Goal: Transaction & Acquisition: Book appointment/travel/reservation

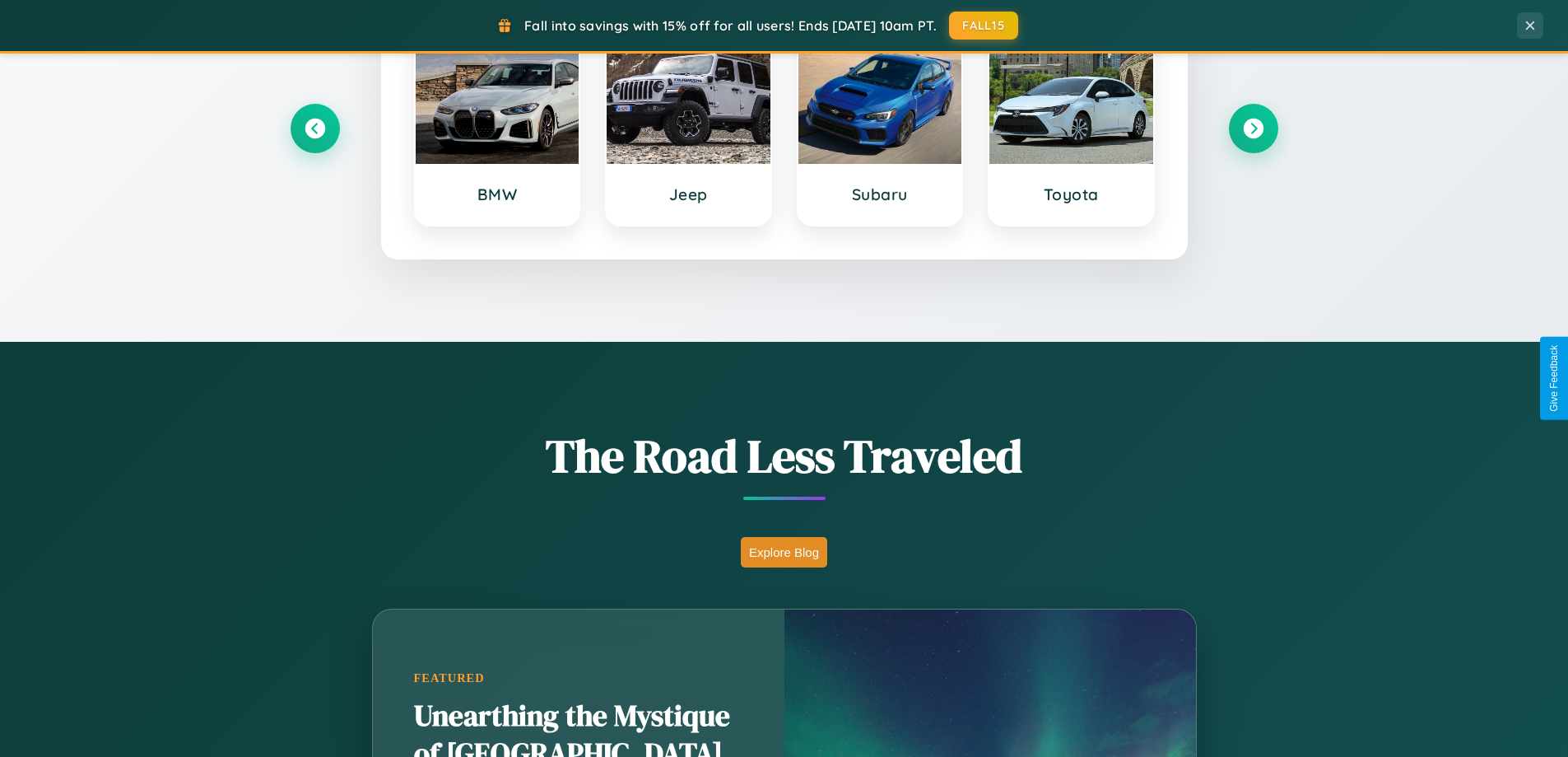
scroll to position [1133, 0]
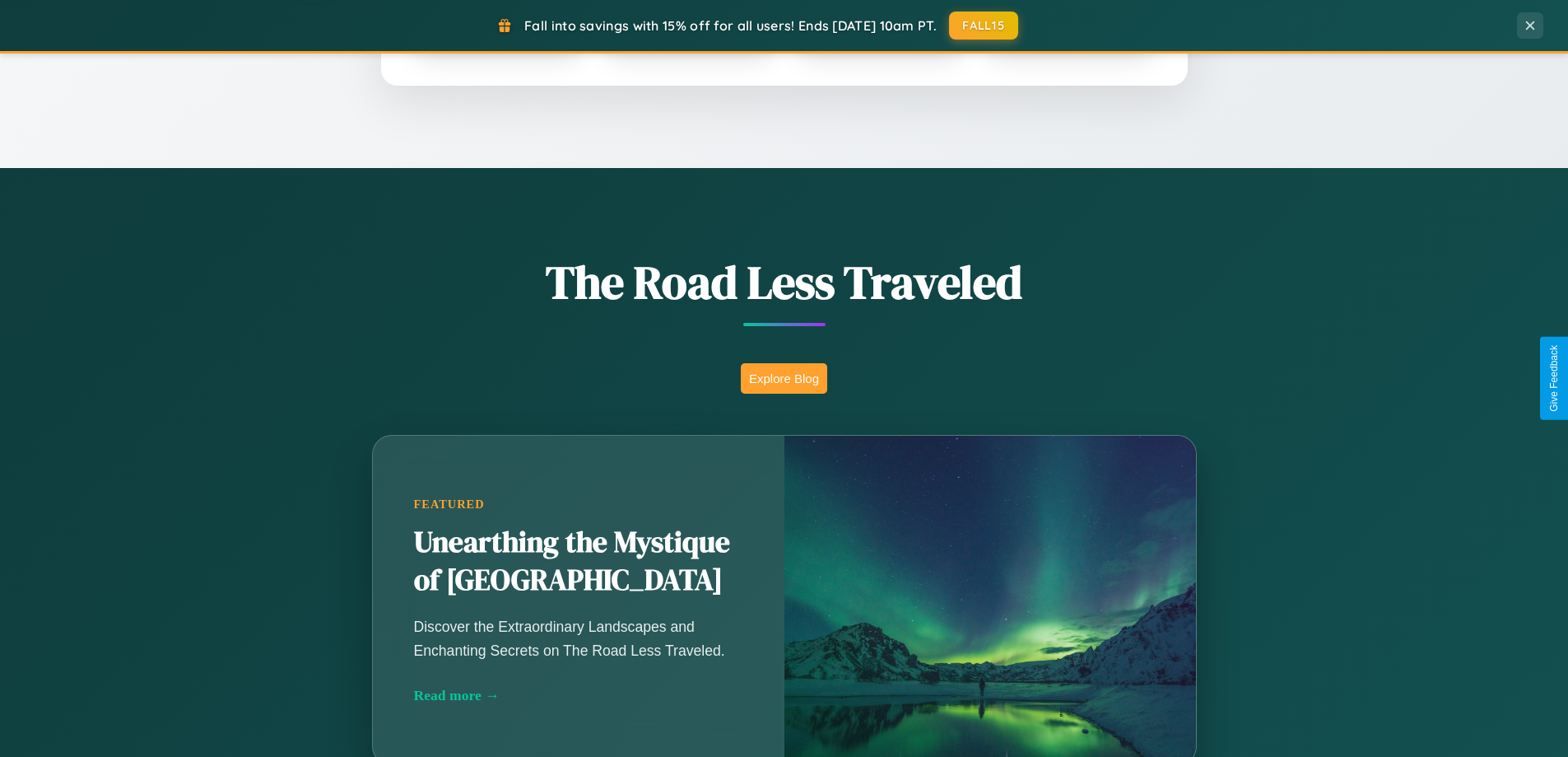
click at [784, 378] on button "Explore Blog" at bounding box center [784, 378] width 87 height 31
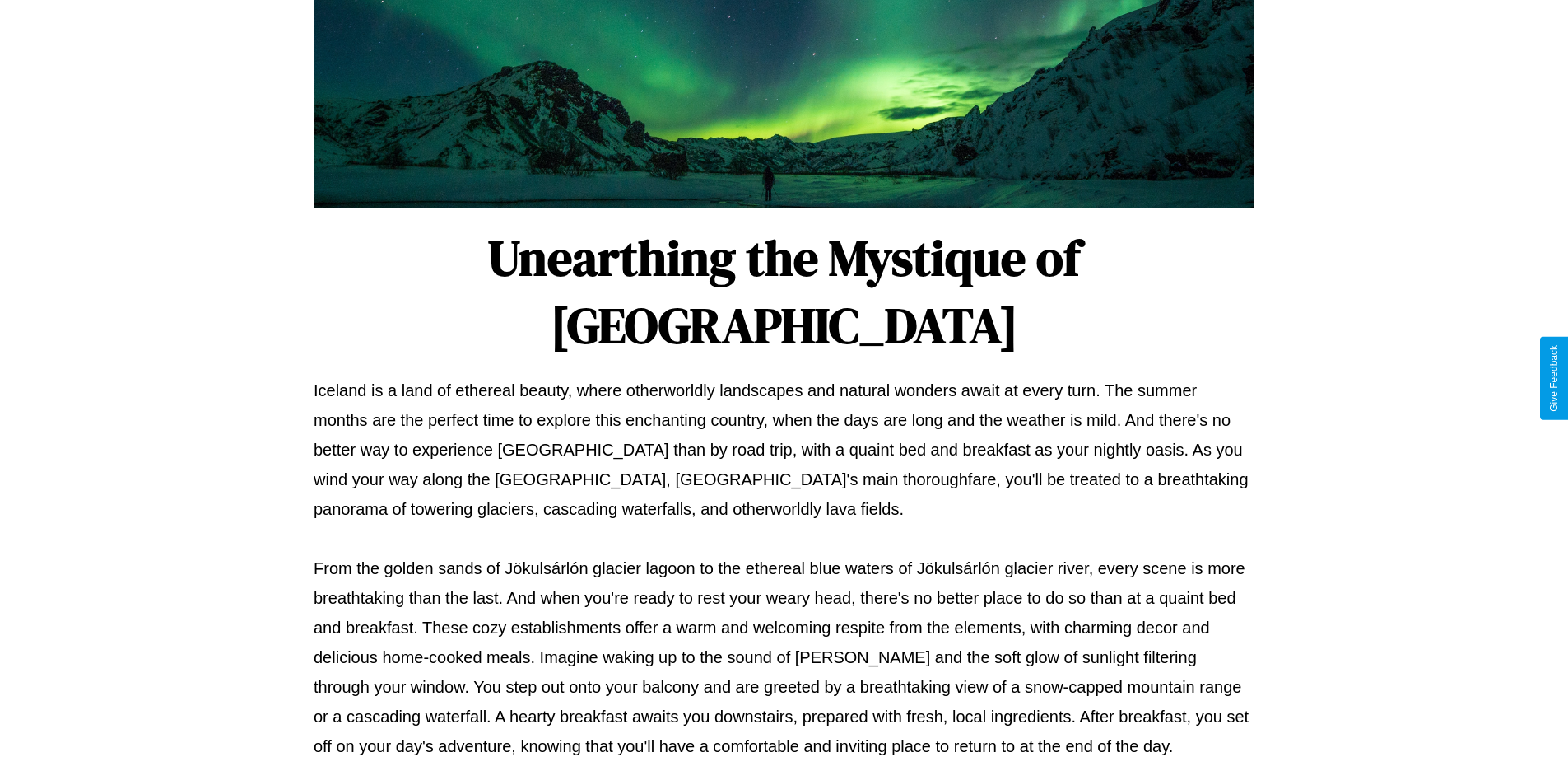
scroll to position [532, 0]
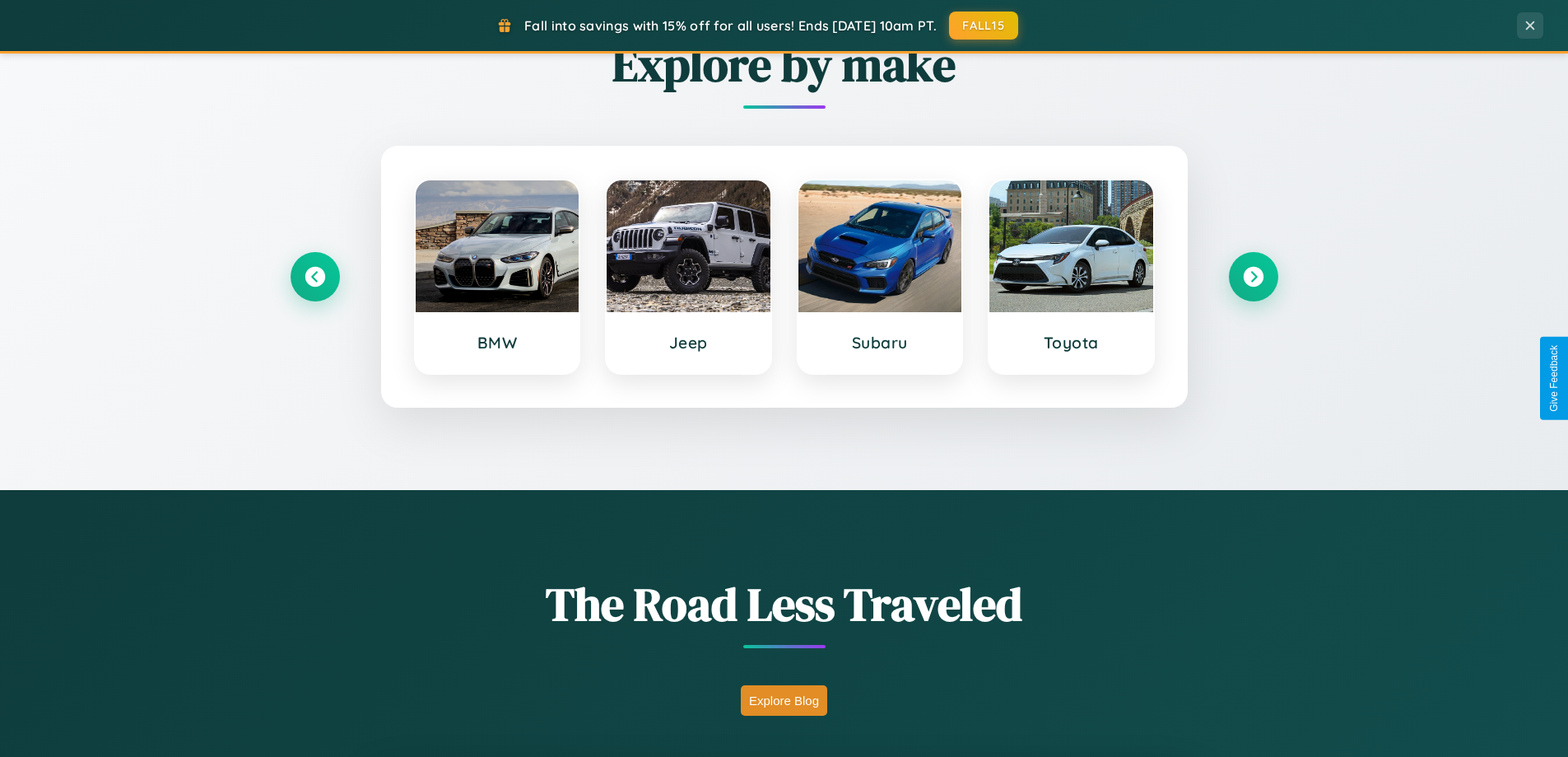
scroll to position [710, 0]
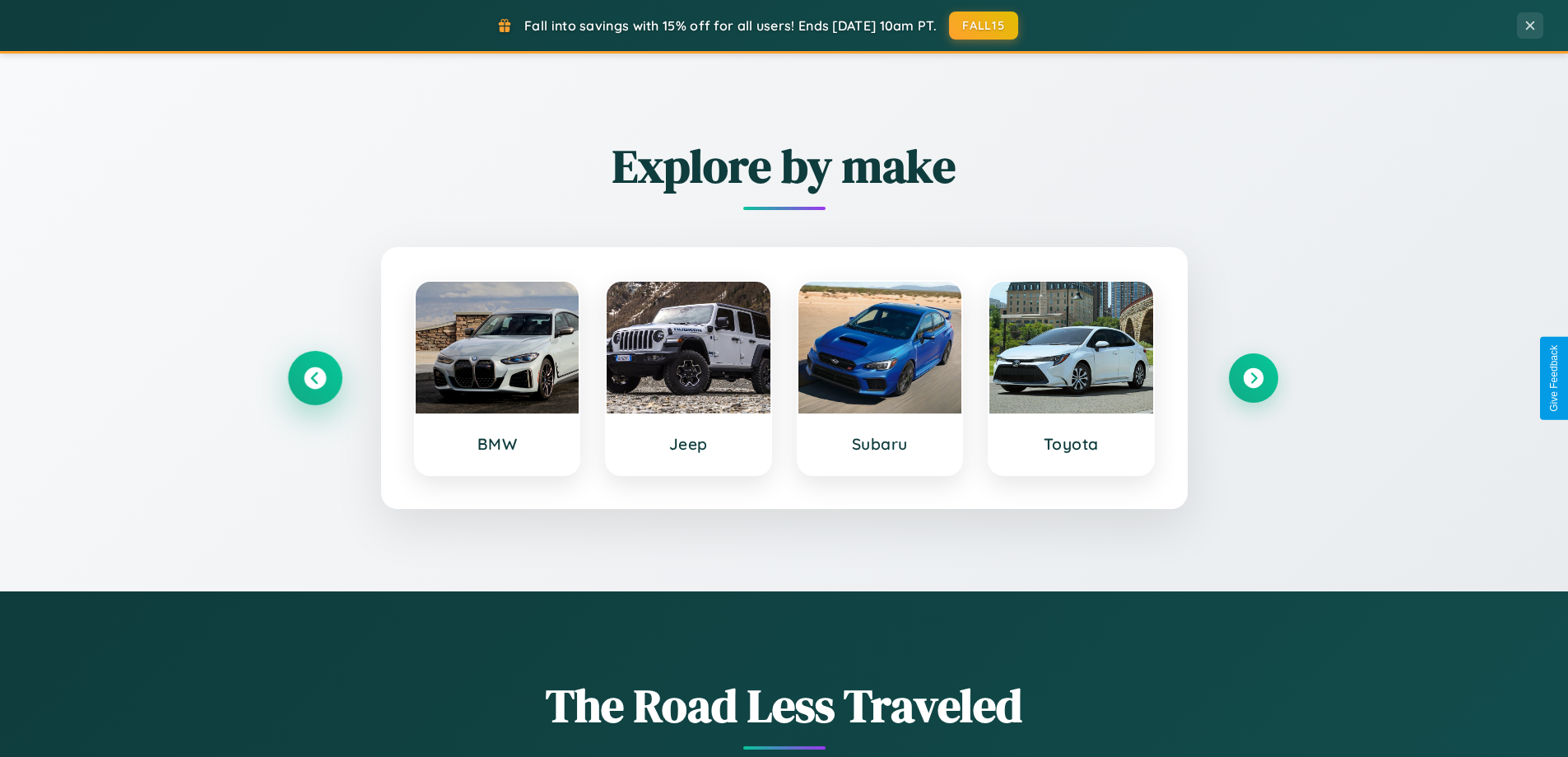
click at [315, 378] on icon at bounding box center [315, 378] width 22 height 22
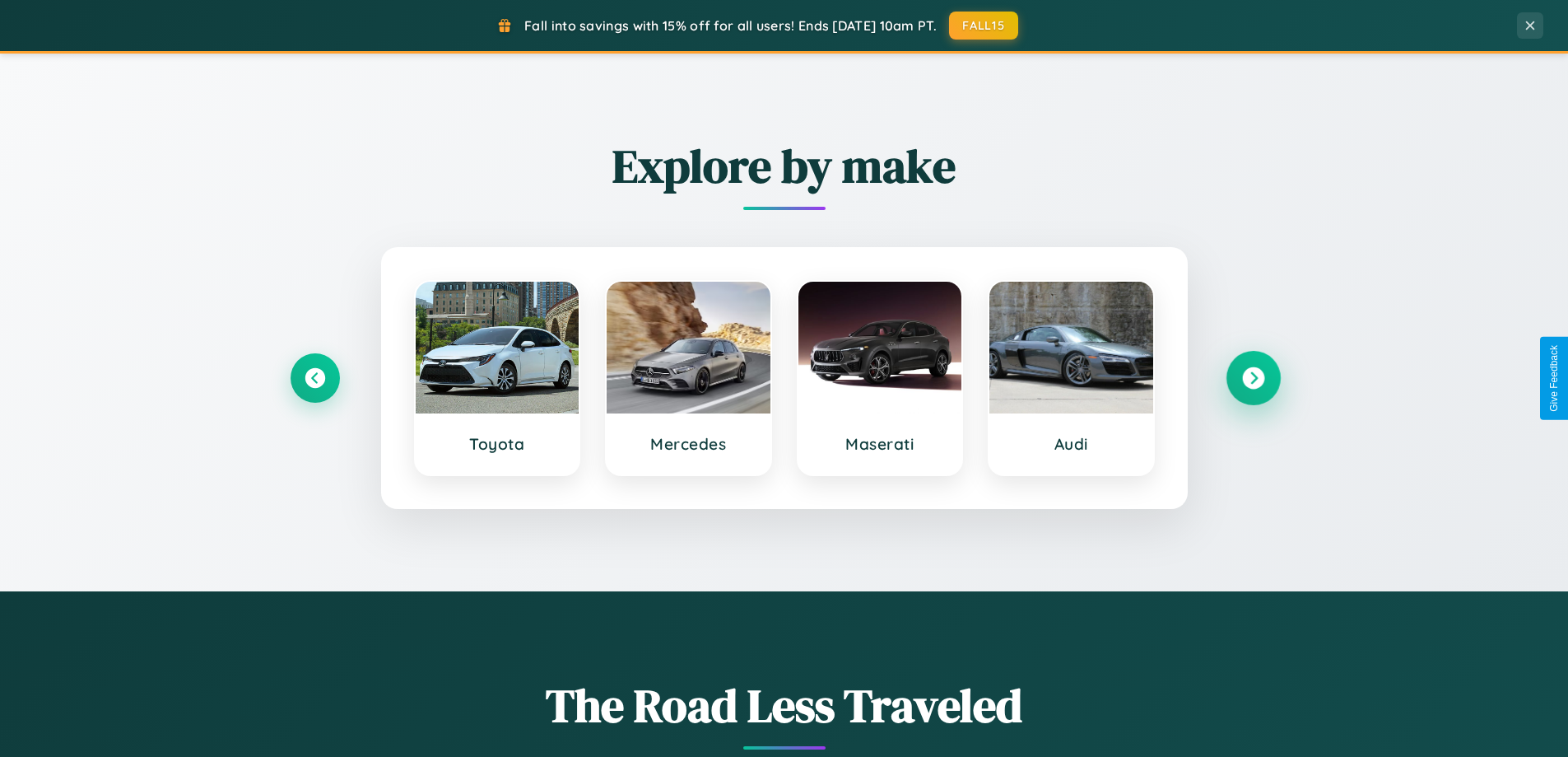
click at [1253, 378] on icon at bounding box center [1253, 378] width 22 height 22
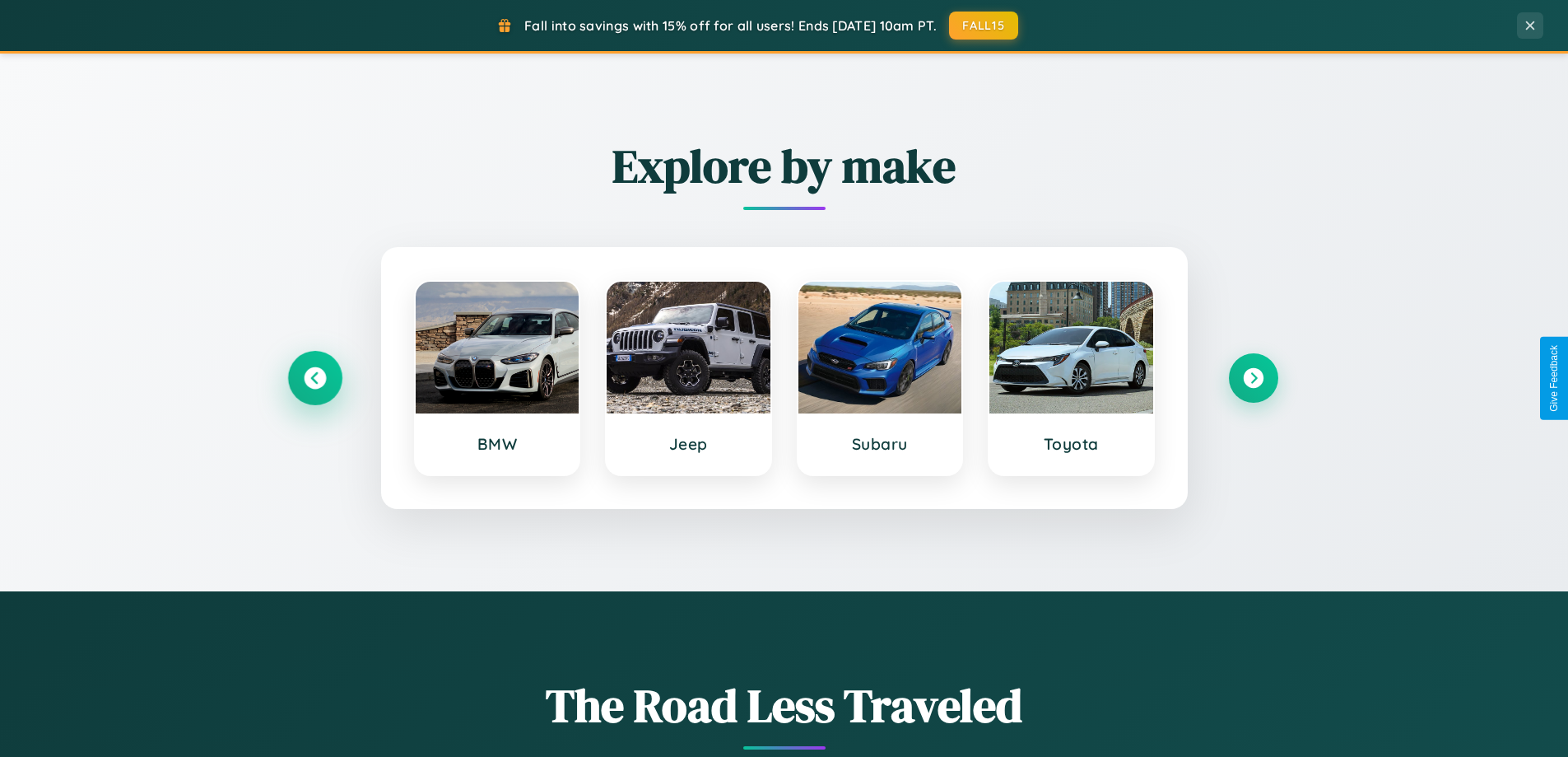
click at [315, 378] on icon at bounding box center [315, 378] width 22 height 22
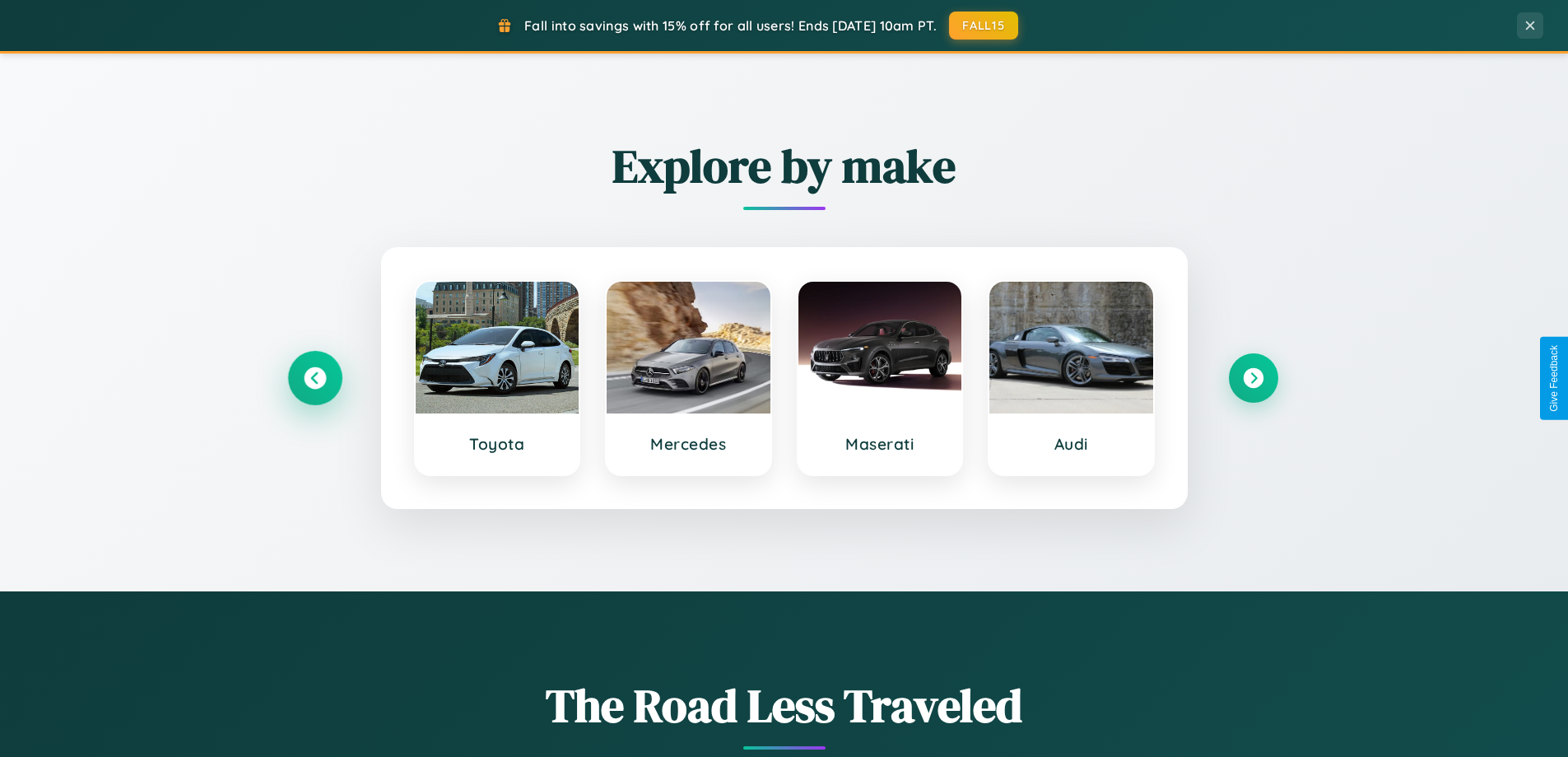
click at [315, 378] on icon at bounding box center [315, 378] width 22 height 22
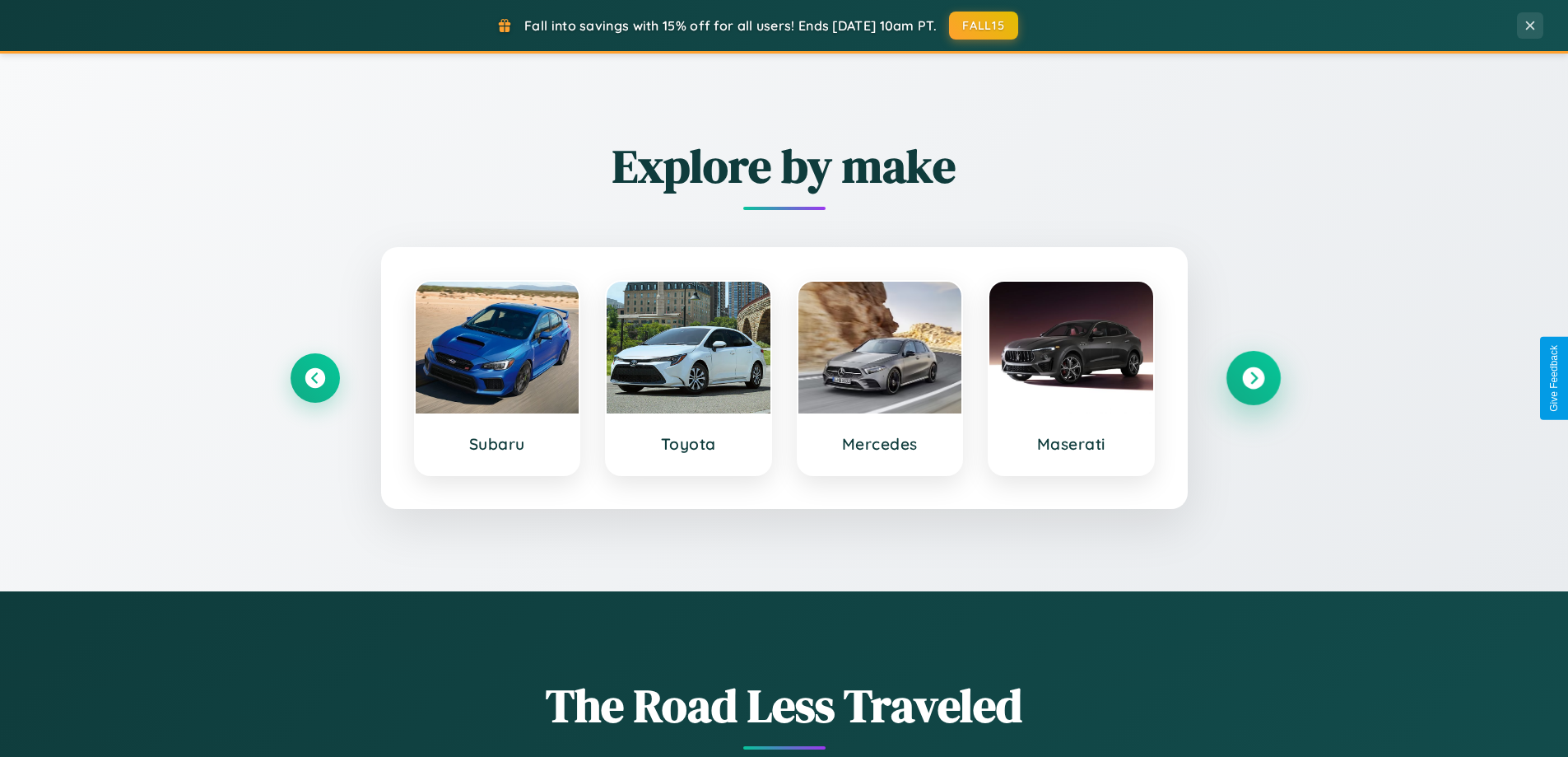
click at [1253, 378] on icon at bounding box center [1253, 378] width 22 height 22
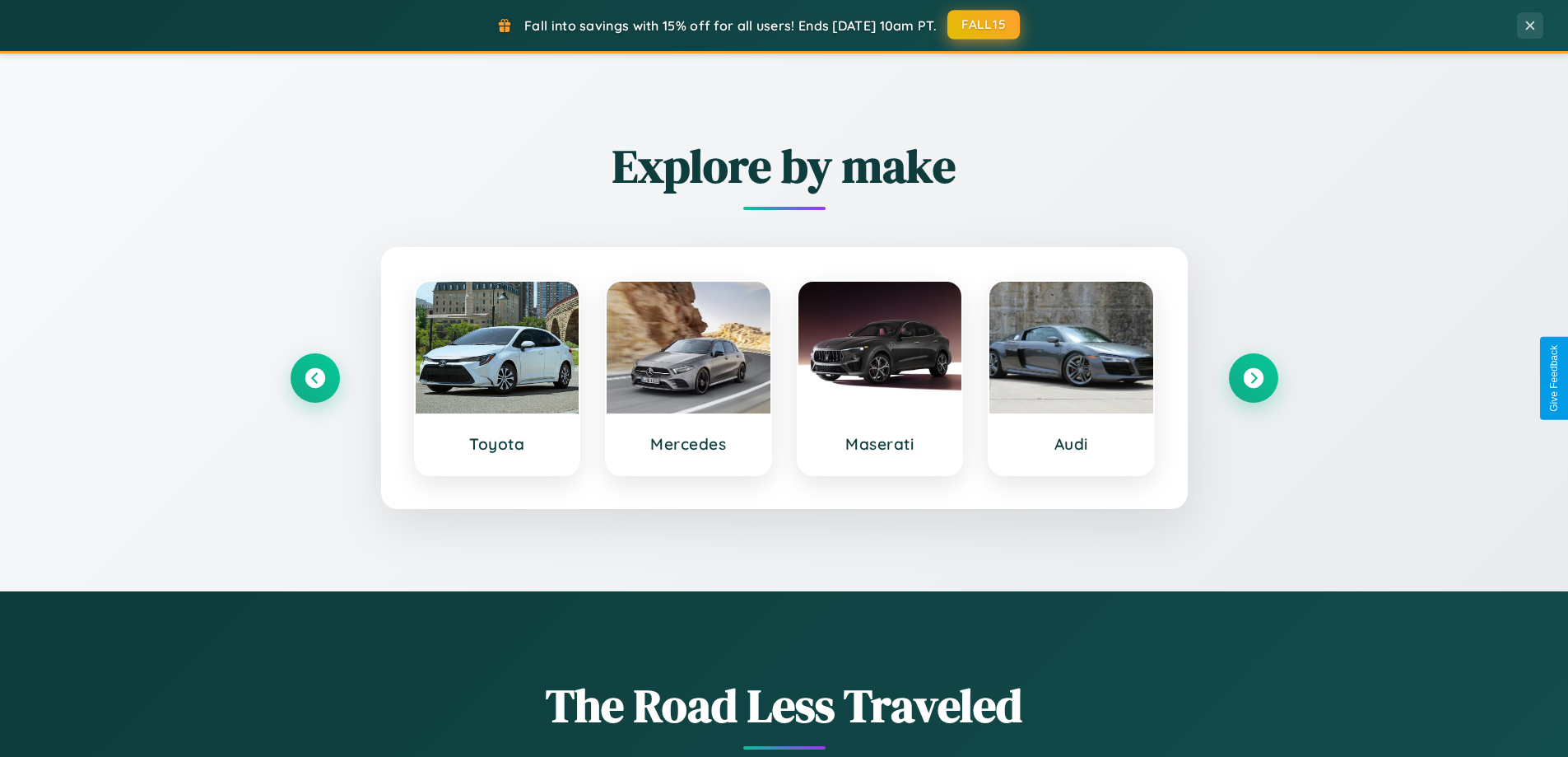
click at [985, 25] on button "FALL15" at bounding box center [983, 25] width 72 height 30
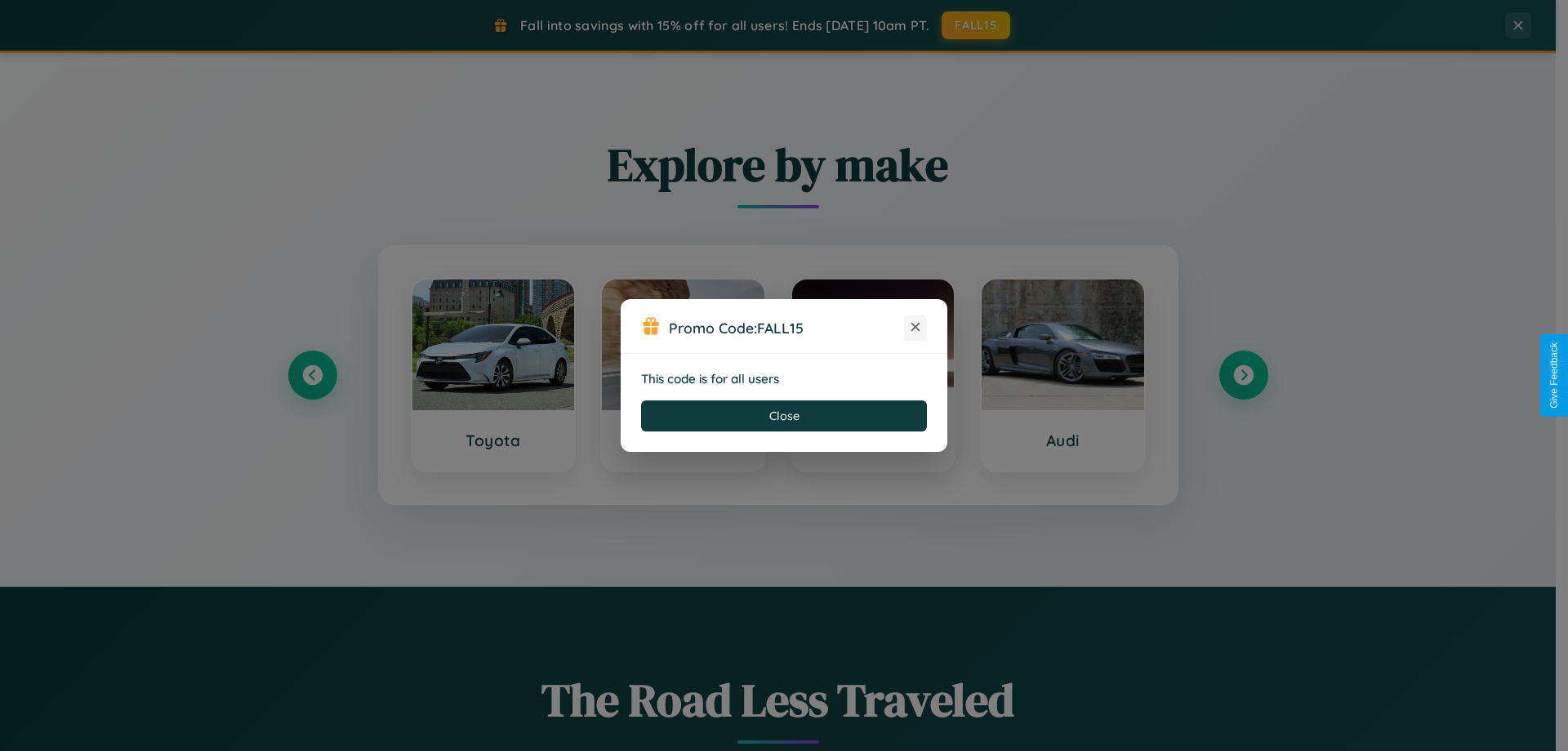
click at [915, 327] on icon at bounding box center [915, 327] width 16 height 16
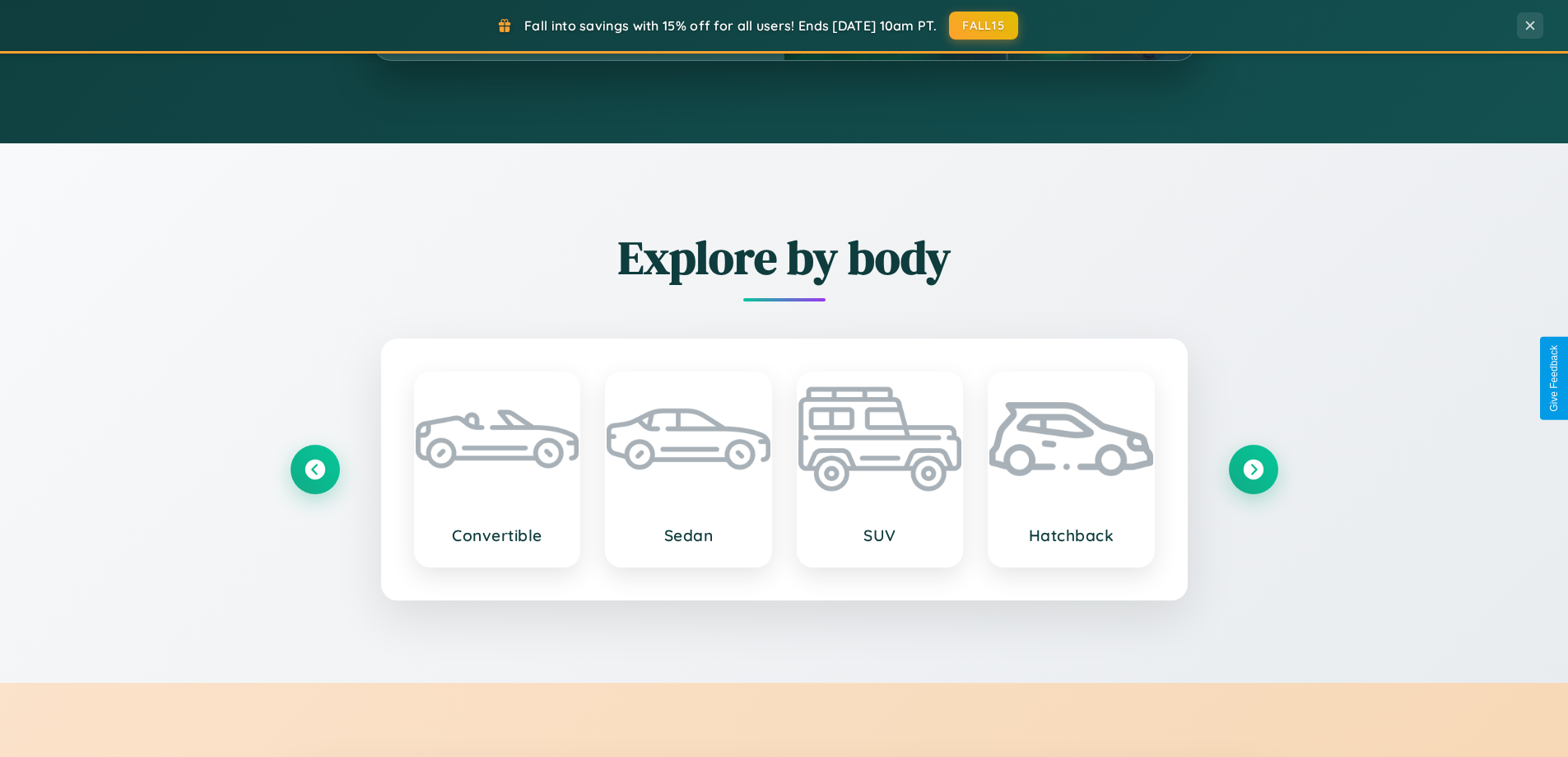
scroll to position [3168, 0]
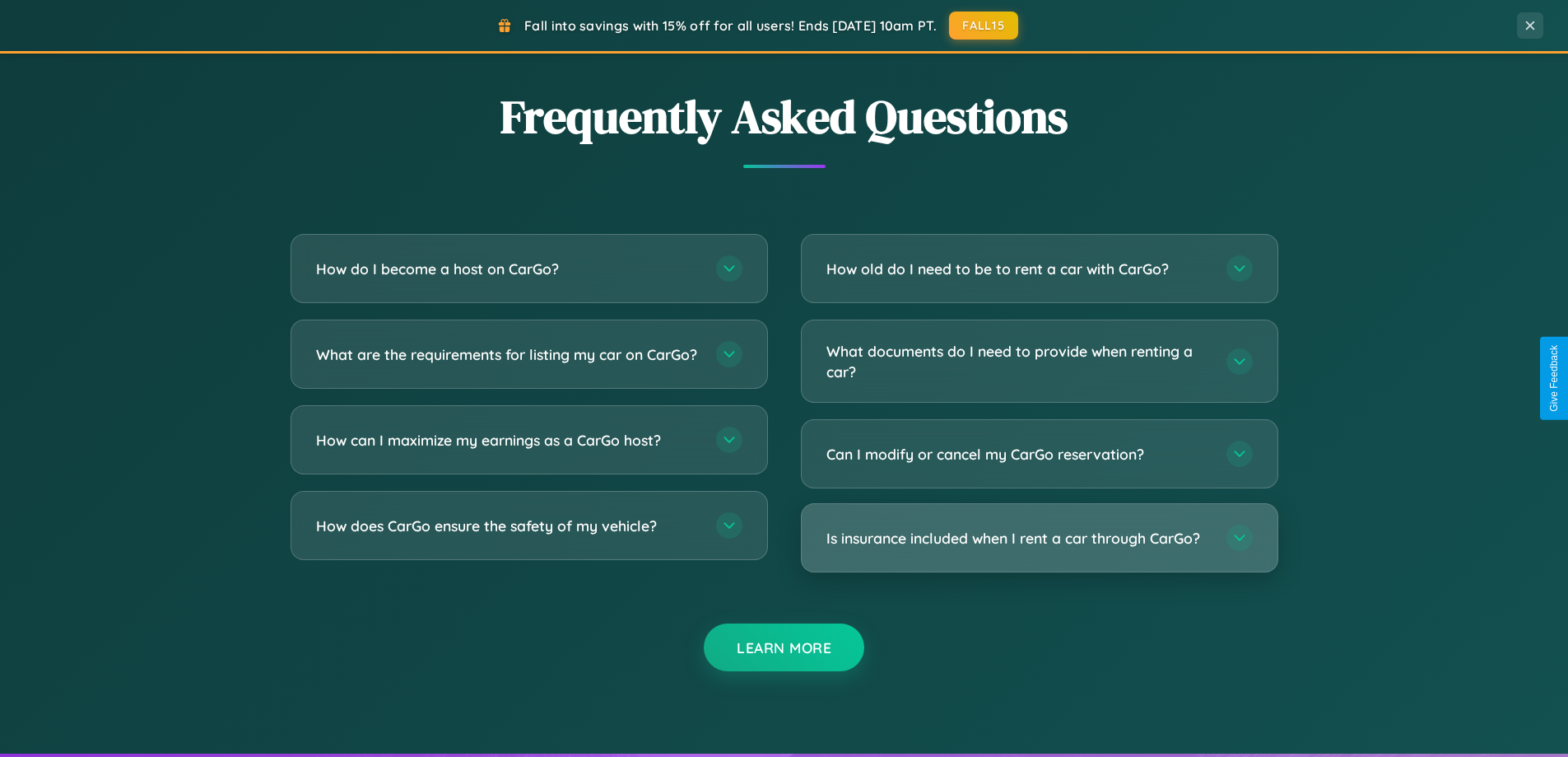
click at [1039, 539] on h3 "Is insurance included when I rent a car through CarGo?" at bounding box center [1018, 538] width 383 height 20
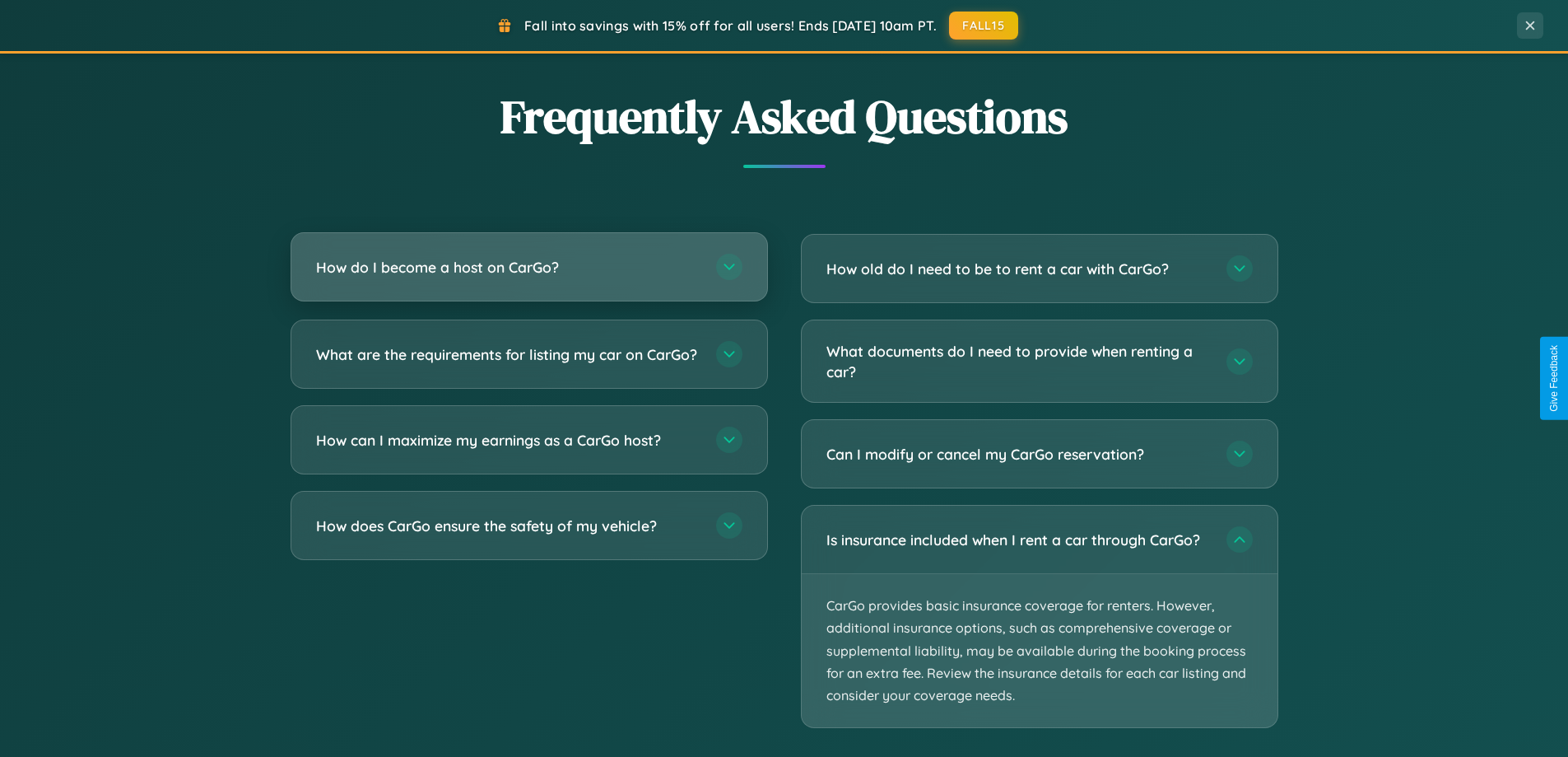
click at [529, 268] on h3 "How do I become a host on CarGo?" at bounding box center [508, 267] width 383 height 20
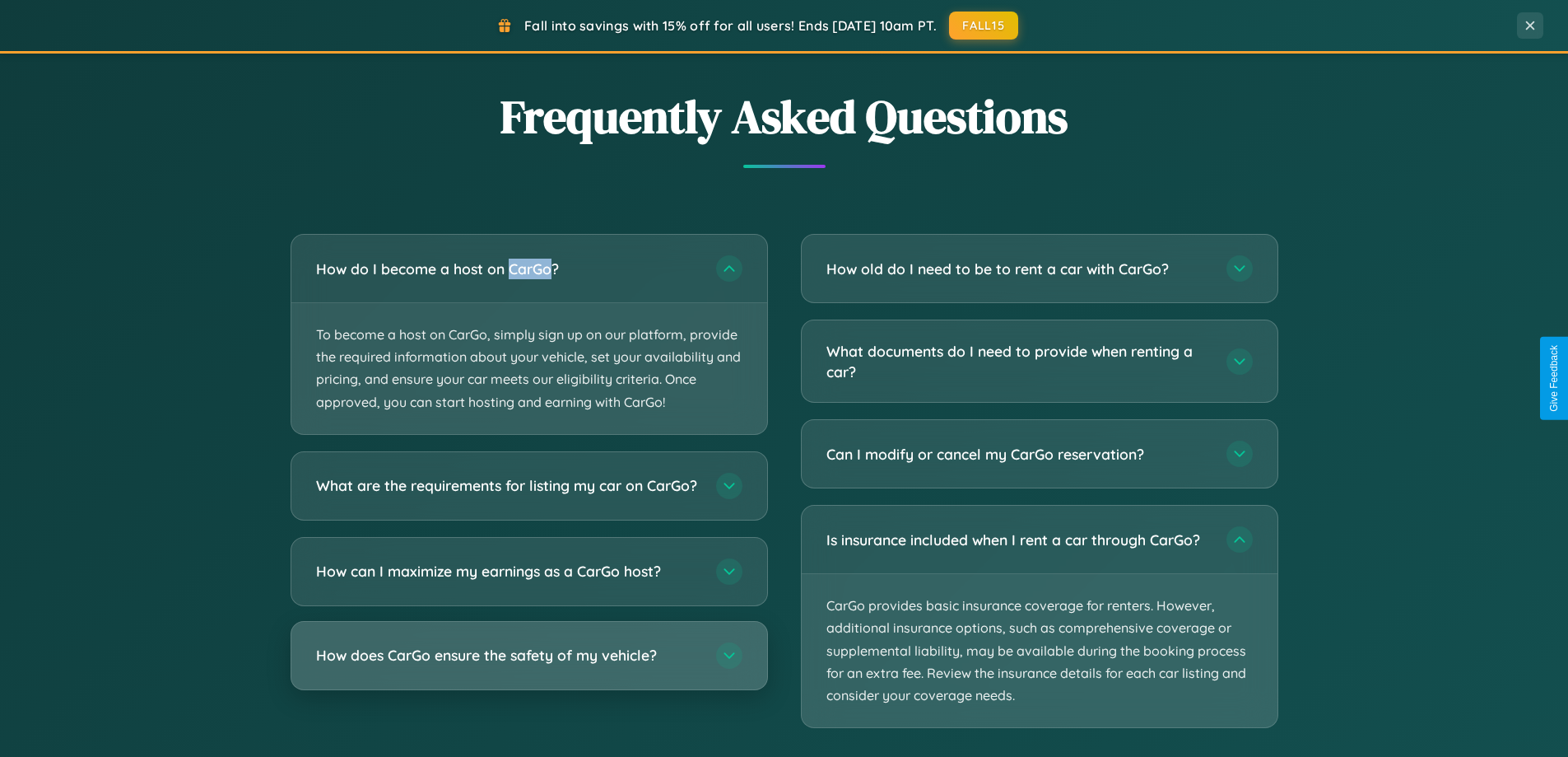
click at [529, 665] on h3 "How does CarGo ensure the safety of my vehicle?" at bounding box center [508, 655] width 383 height 20
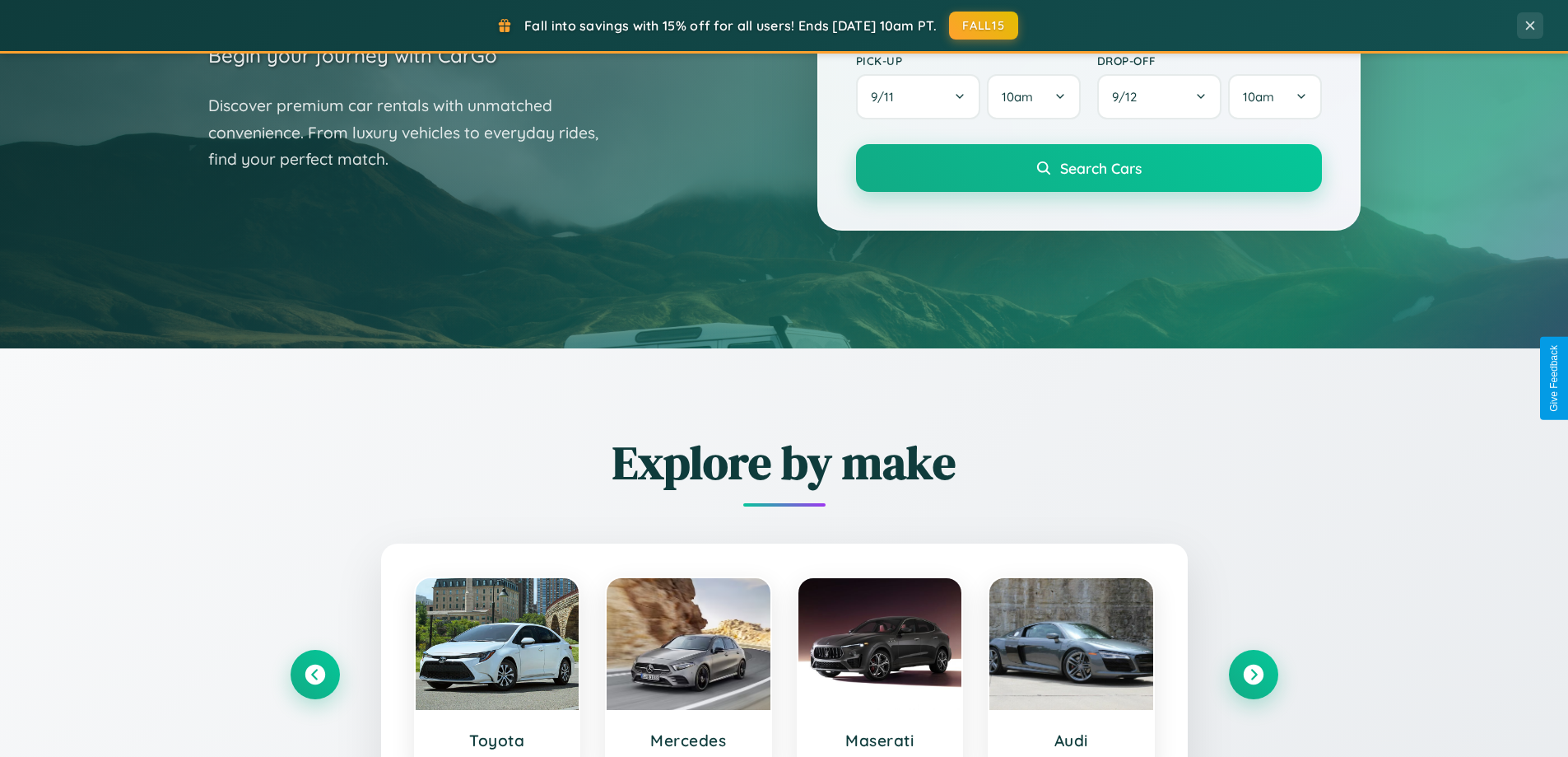
scroll to position [48, 0]
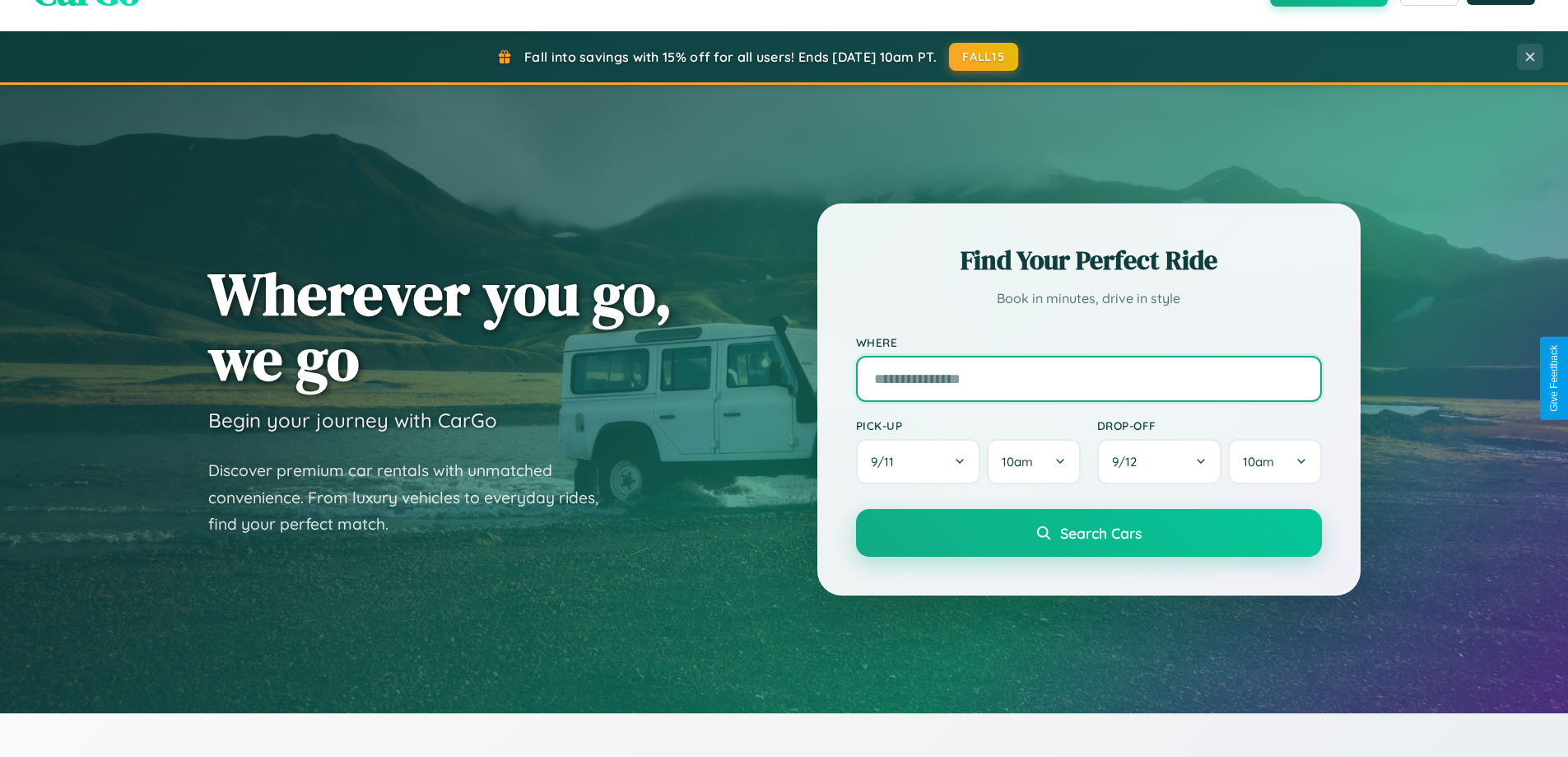
click at [1088, 378] on input "text" at bounding box center [1089, 378] width 466 height 46
type input "*****"
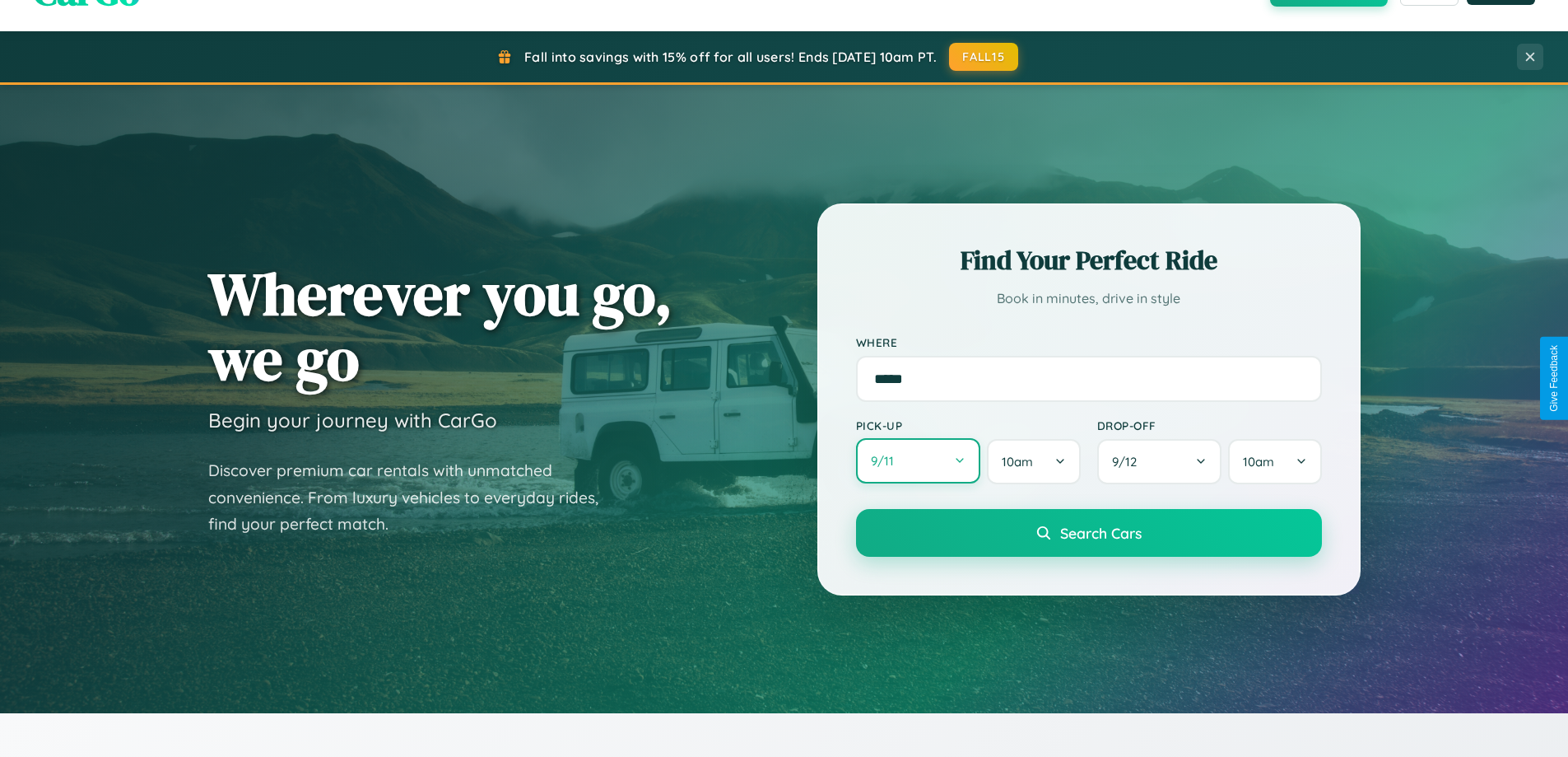
click at [918, 462] on button "9 / 11" at bounding box center [918, 460] width 125 height 45
select select "*"
select select "****"
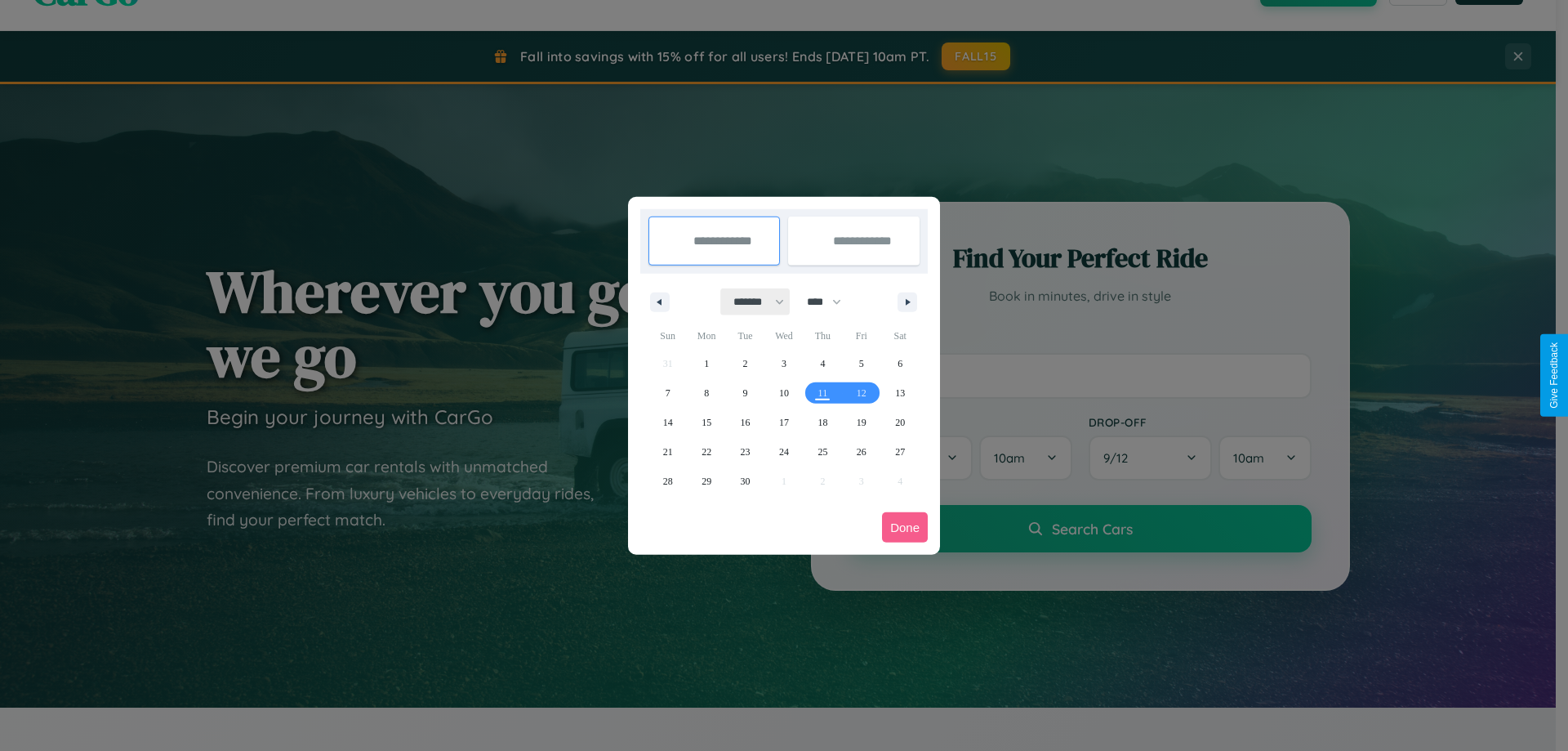
drag, startPoint x: 752, startPoint y: 301, endPoint x: 784, endPoint y: 327, distance: 41.2
click at [752, 301] on select "******* ******** ***** ***** *** **** **** ****** ********* ******* ******** **…" at bounding box center [756, 302] width 69 height 27
select select "**"
click at [706, 422] on span "15" at bounding box center [707, 422] width 10 height 30
type input "**********"
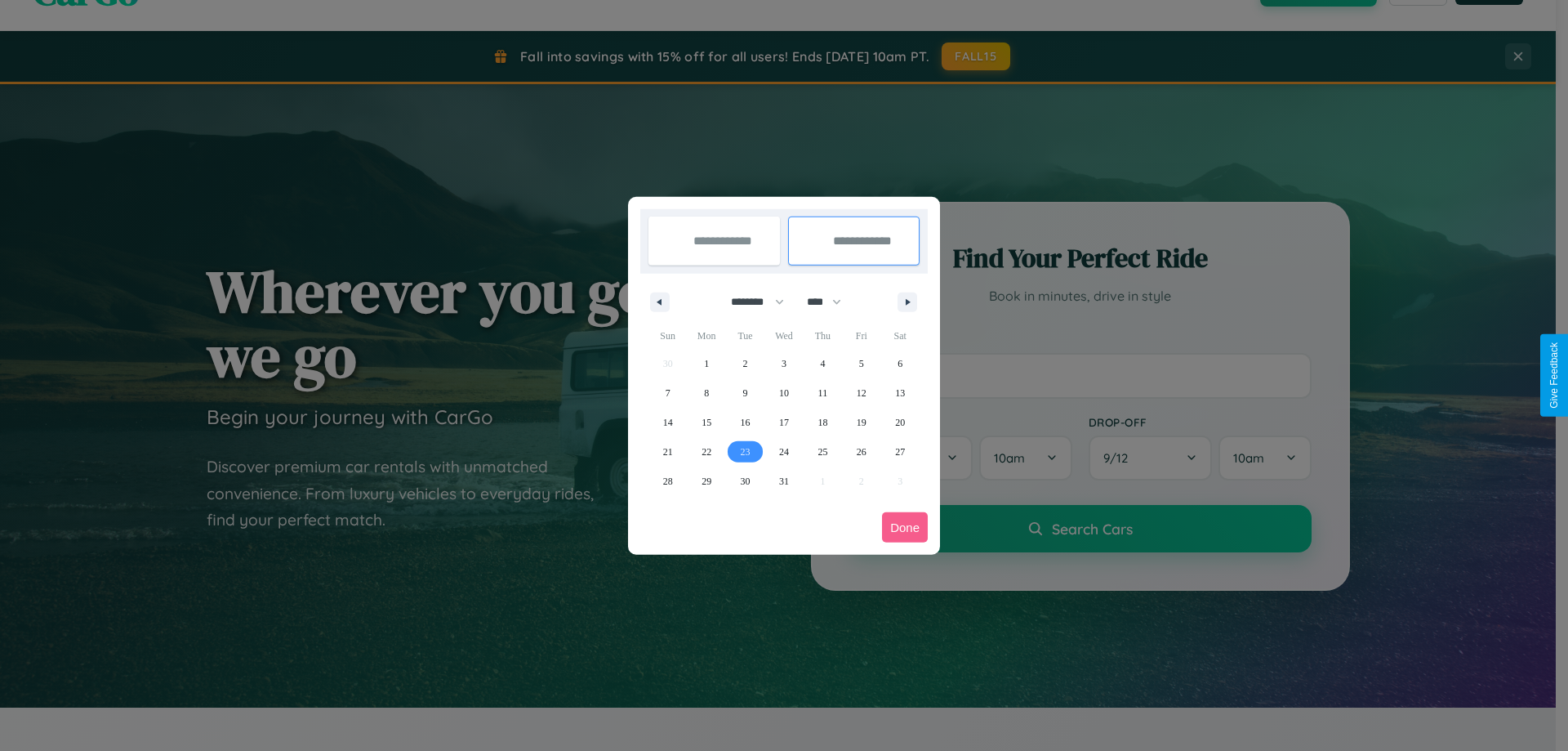
click at [745, 451] on span "23" at bounding box center [746, 451] width 10 height 30
type input "**********"
click at [905, 527] on button "Done" at bounding box center [905, 527] width 46 height 30
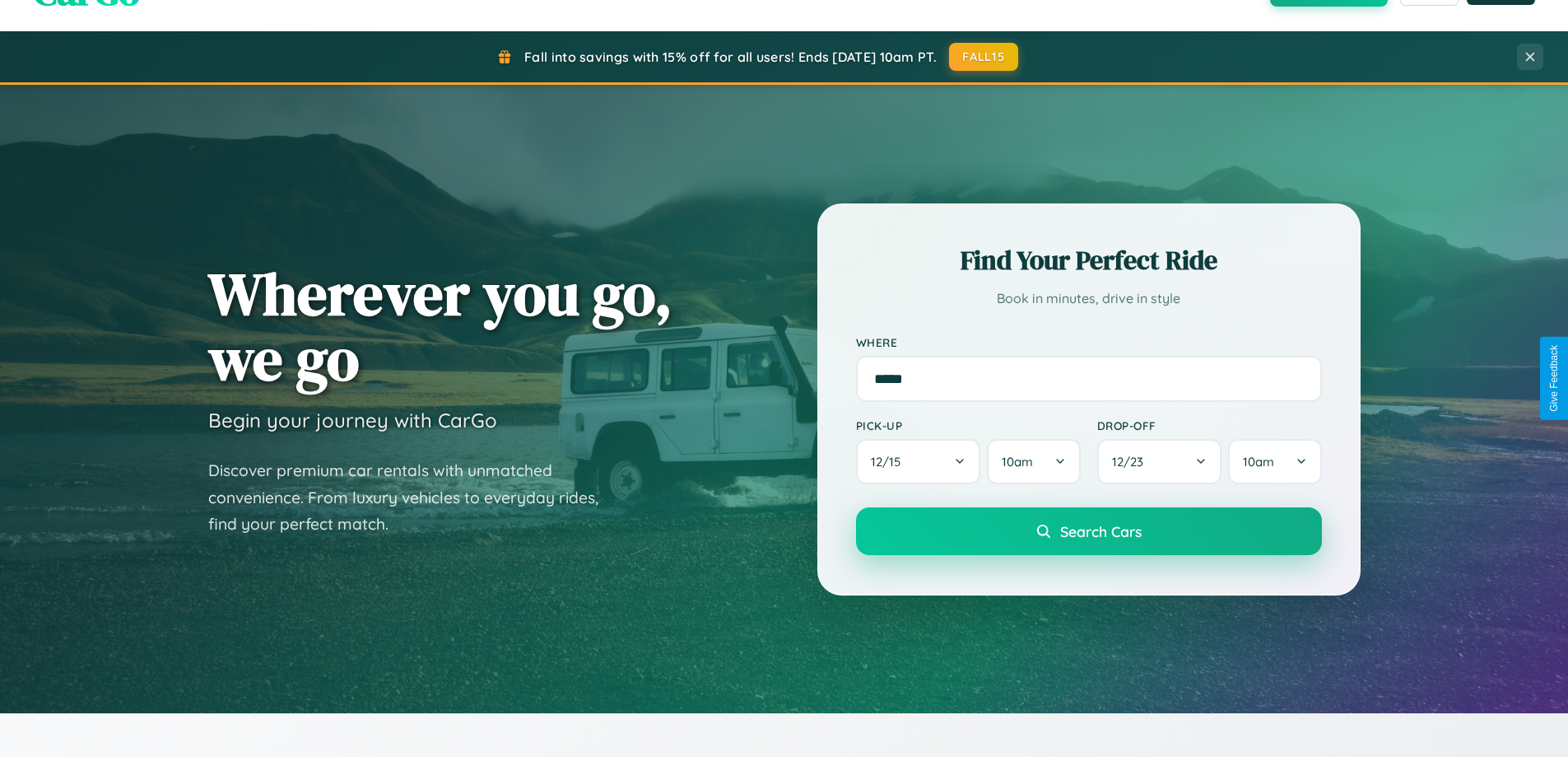
click at [1088, 531] on span "Search Cars" at bounding box center [1101, 531] width 82 height 18
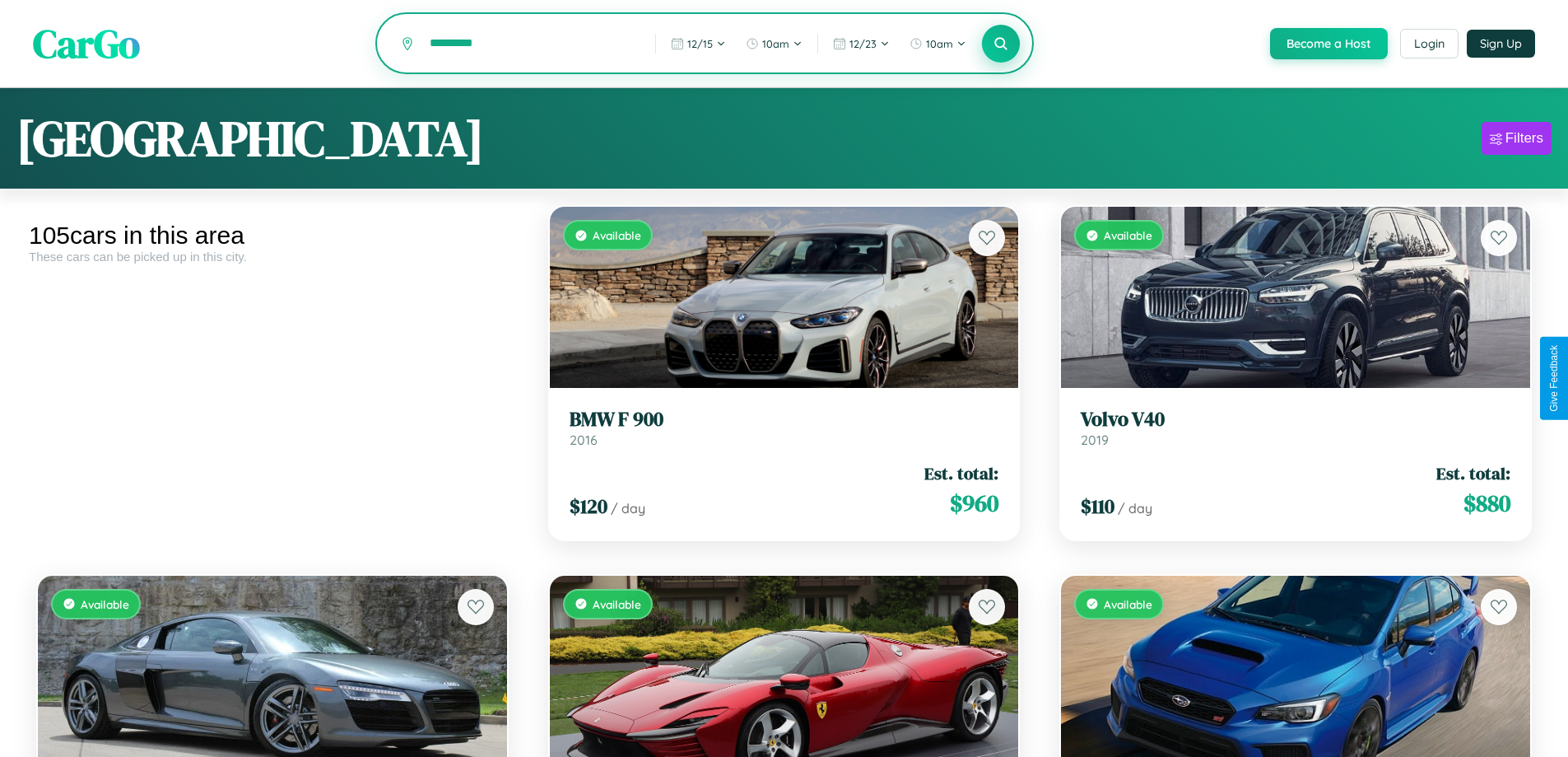
type input "*********"
click at [1000, 44] on icon at bounding box center [1002, 43] width 15 height 15
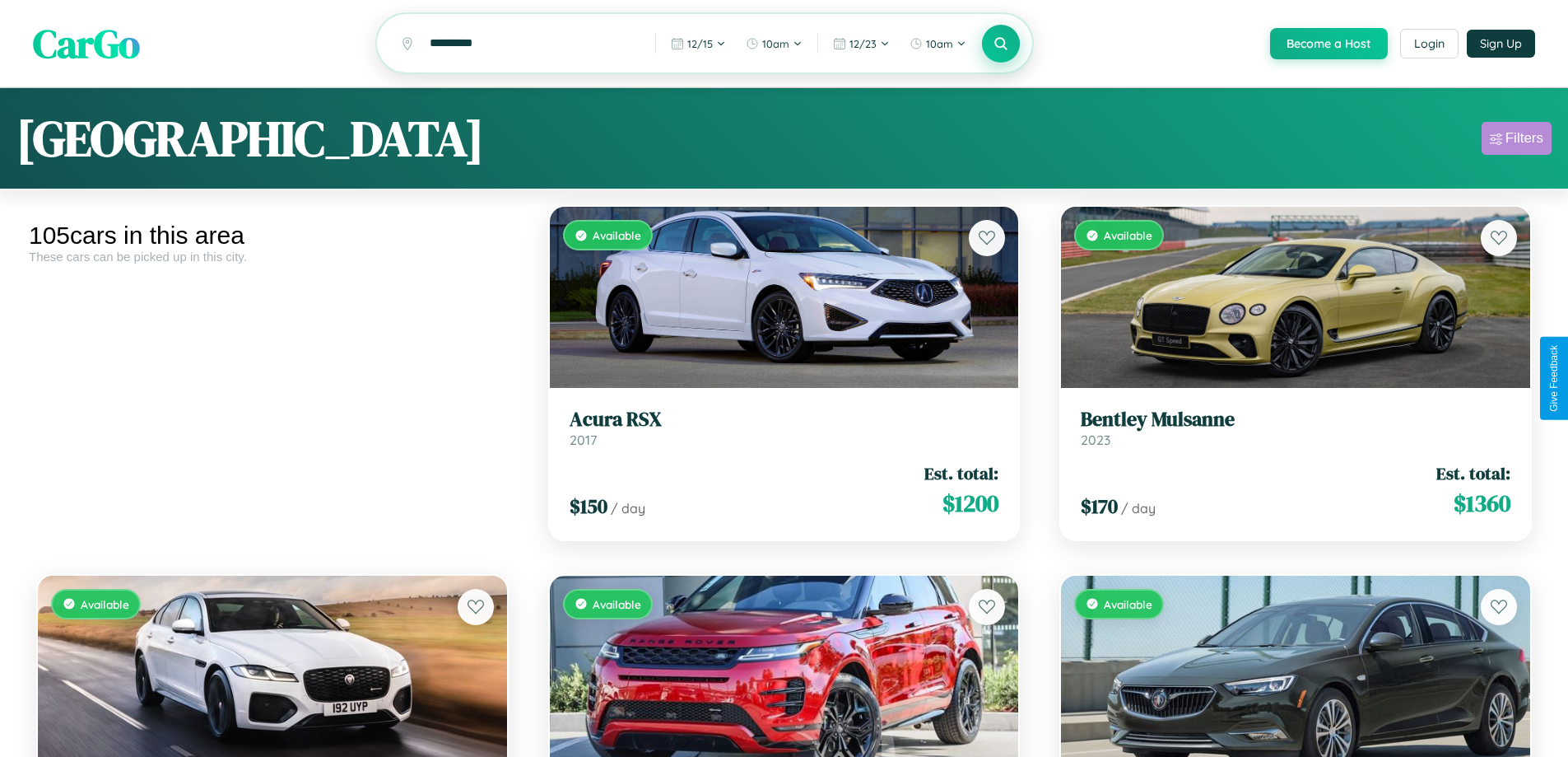
click at [1516, 141] on div "Filters" at bounding box center [1525, 138] width 38 height 16
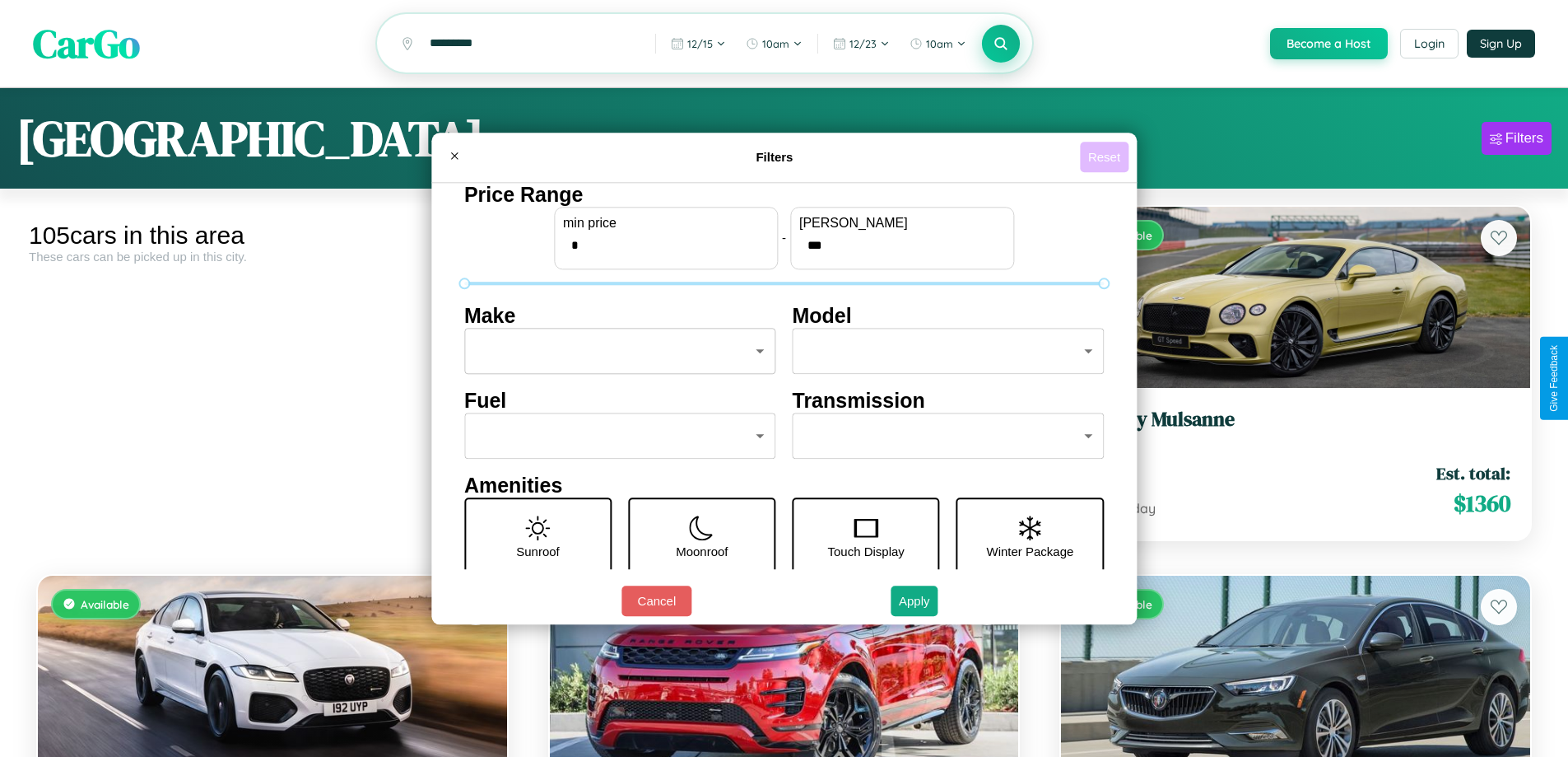
click at [1106, 157] on button "Reset" at bounding box center [1104, 157] width 48 height 31
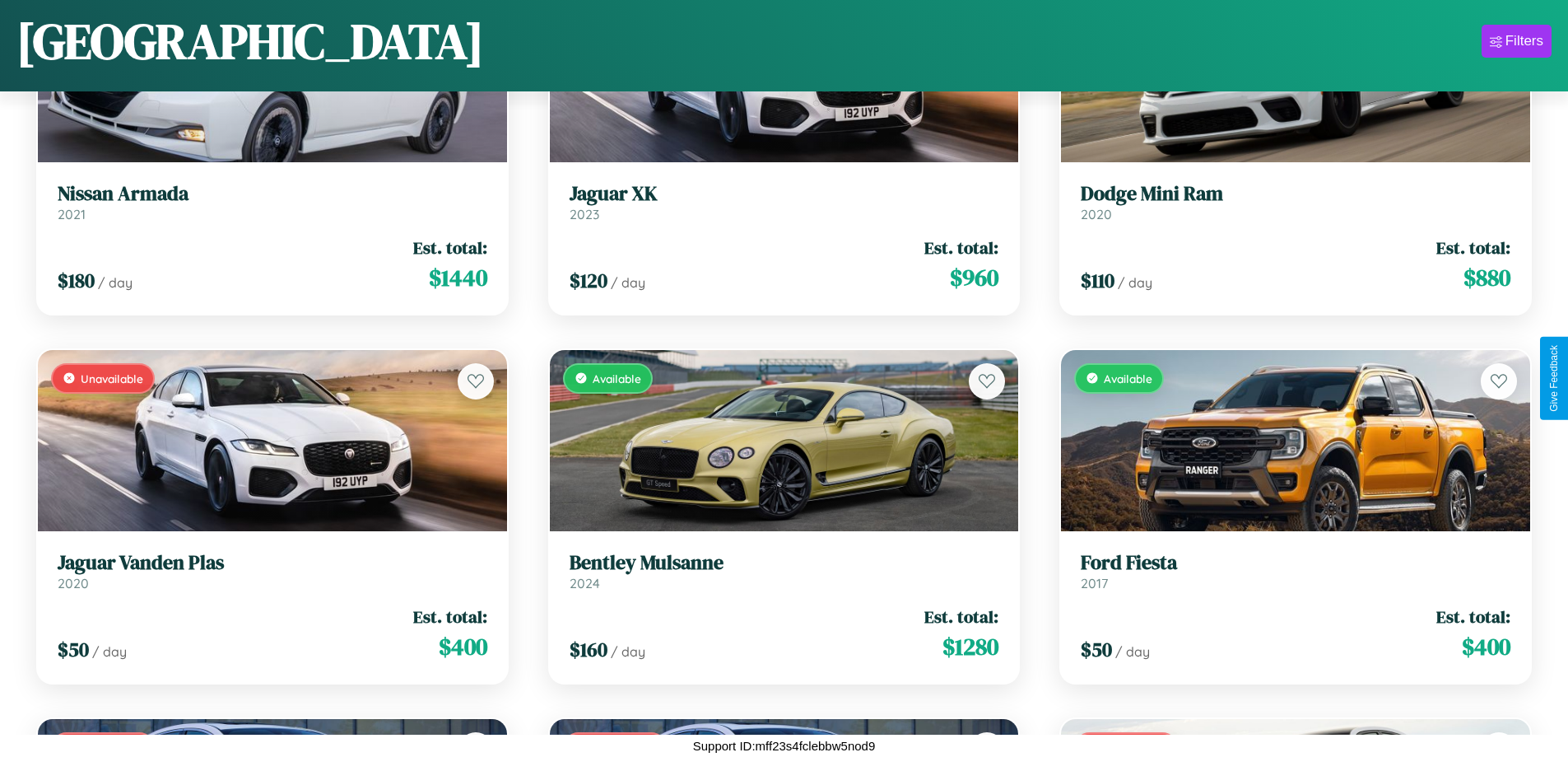
scroll to position [6139, 0]
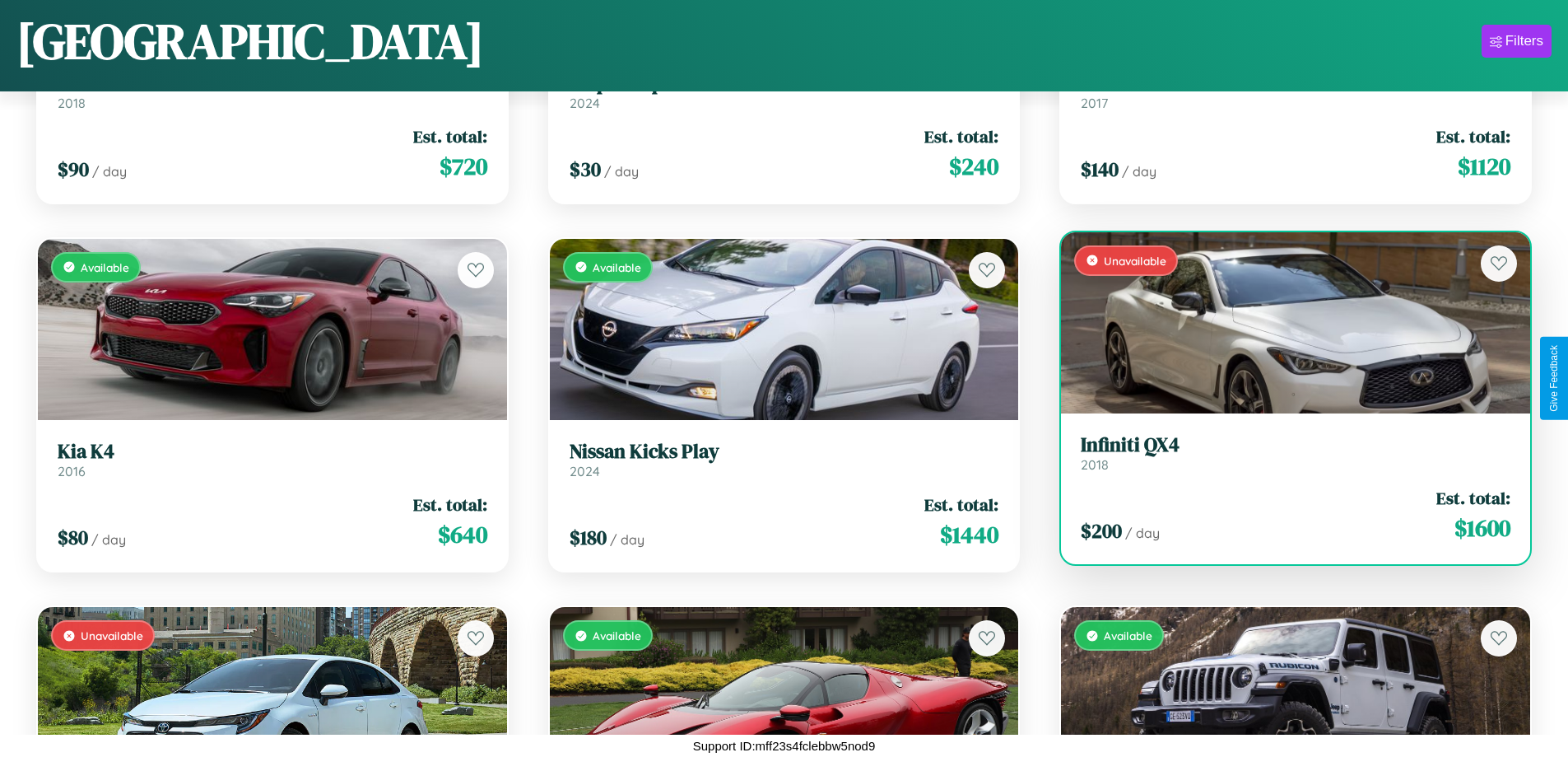
click at [1285, 452] on h3 "Infiniti QX4" at bounding box center [1295, 445] width 429 height 24
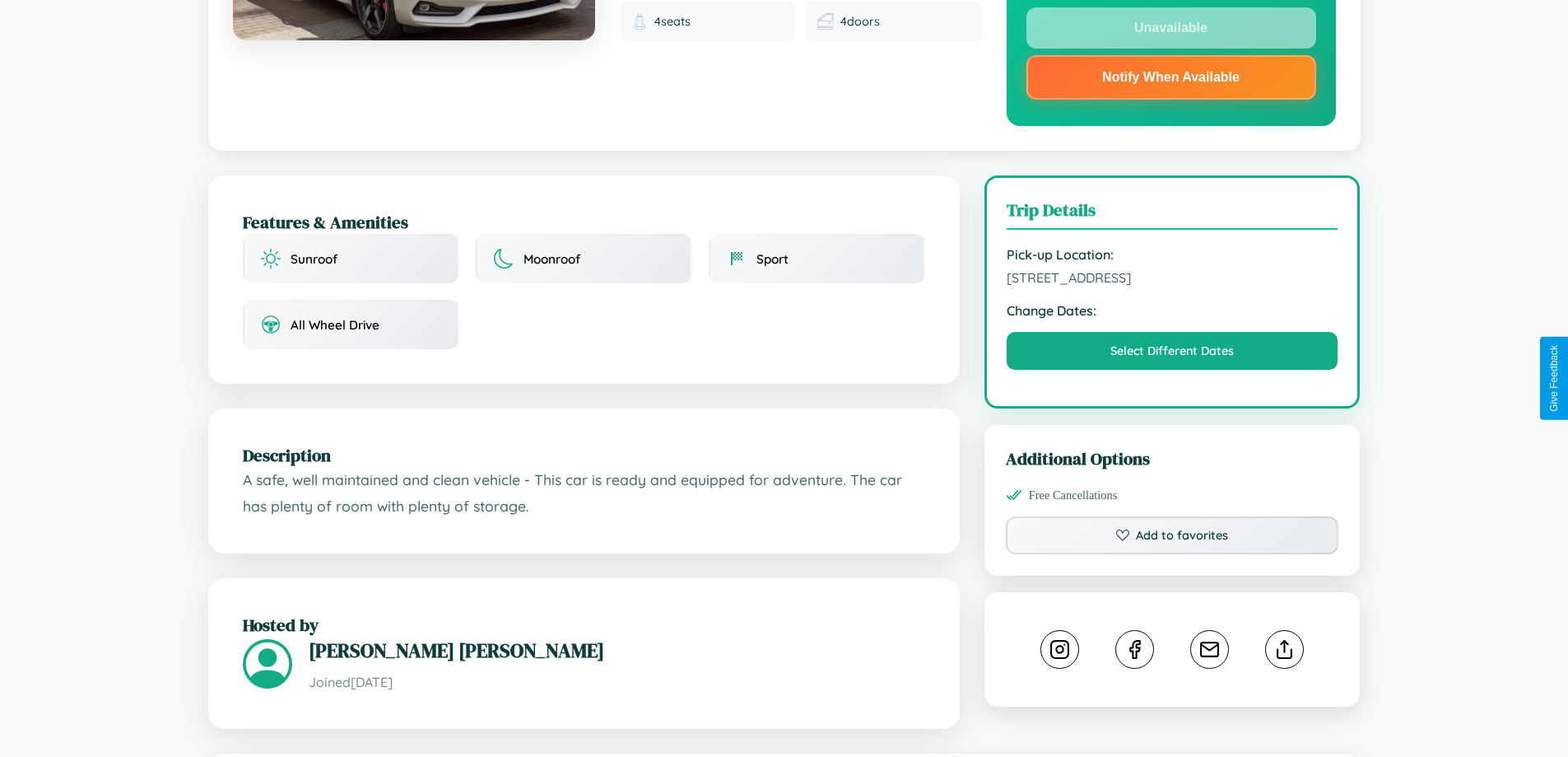
scroll to position [592, 0]
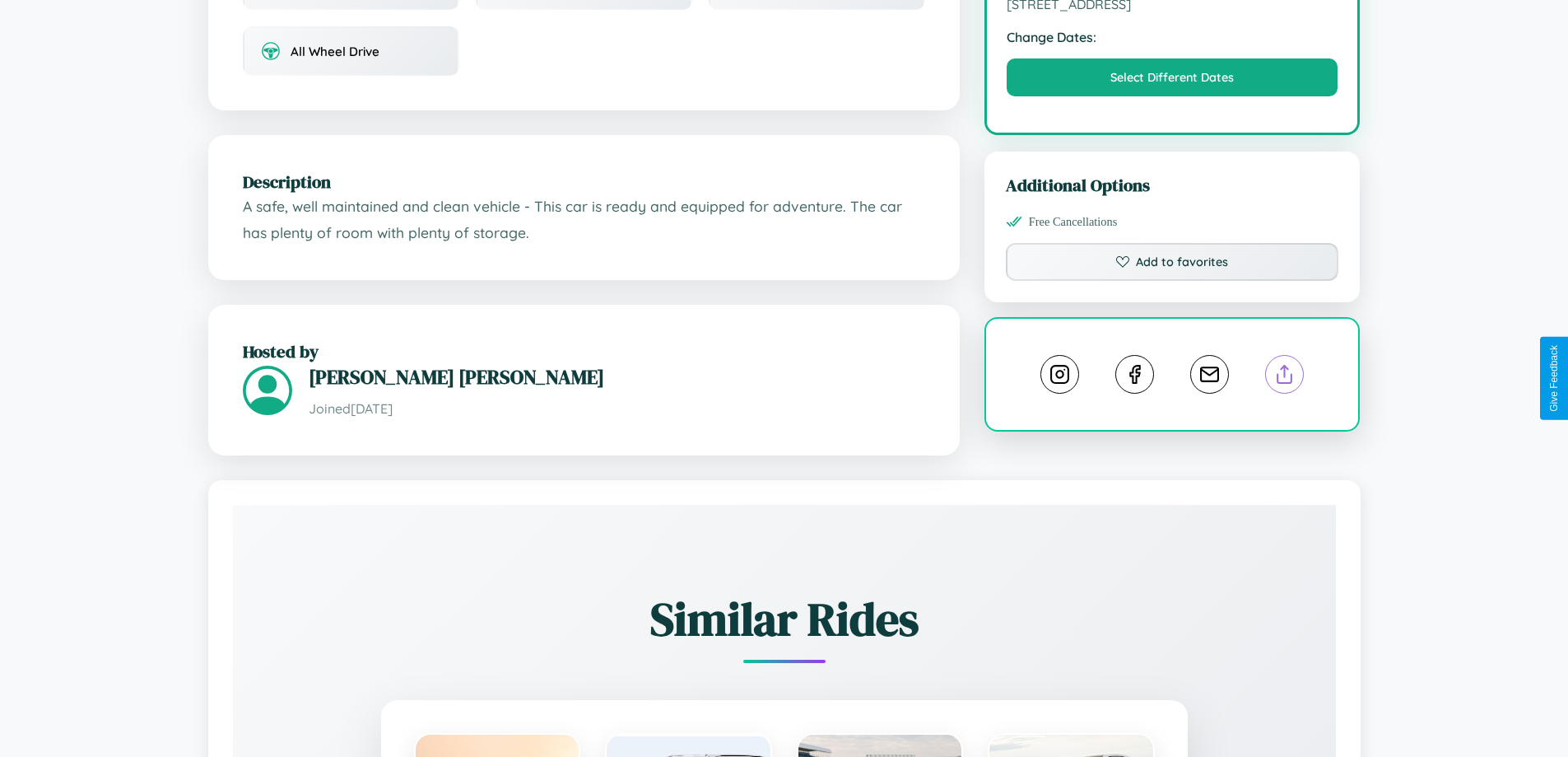
click at [1285, 376] on line at bounding box center [1285, 372] width 0 height 12
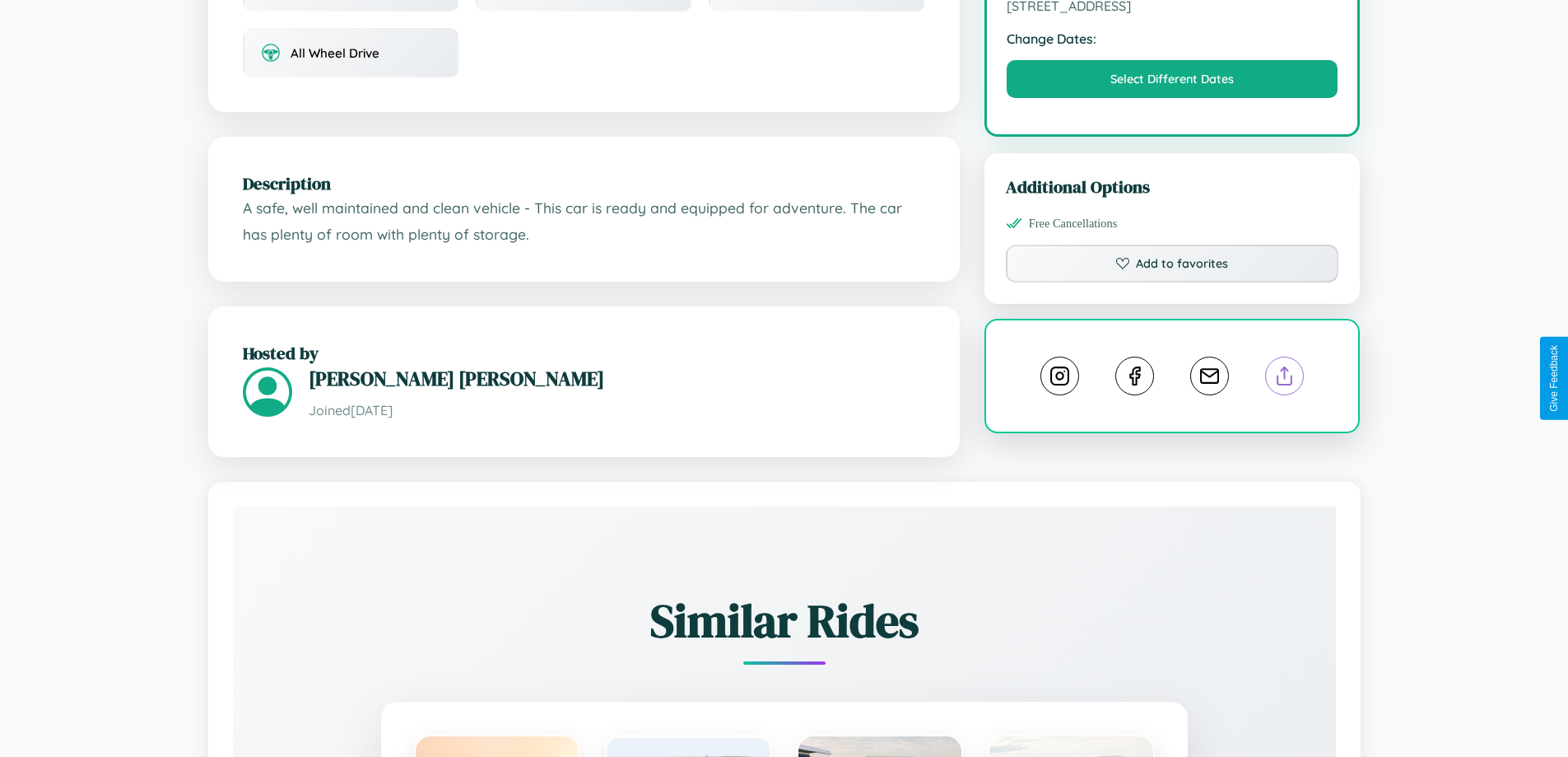
scroll to position [0, 0]
